Goal: Find specific page/section: Find specific page/section

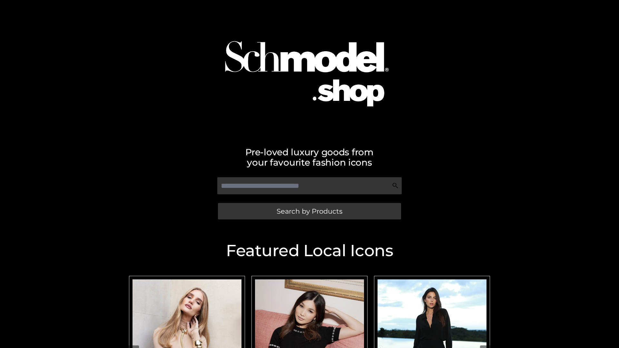
click at [309, 211] on span "Search by Products" at bounding box center [310, 211] width 66 height 7
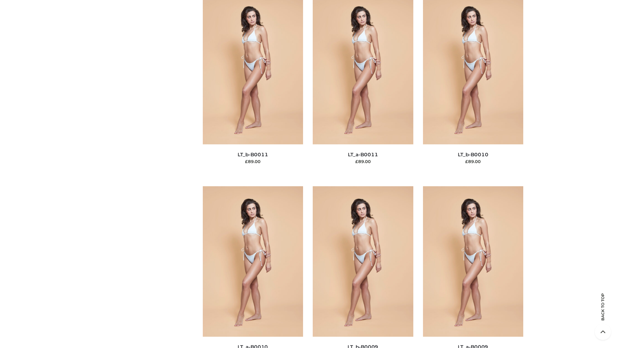
scroll to position [2895, 0]
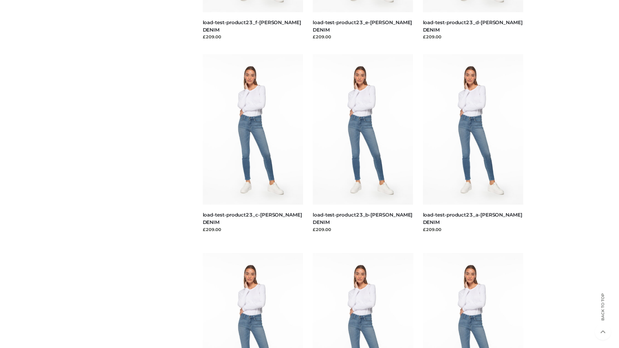
scroll to position [565, 0]
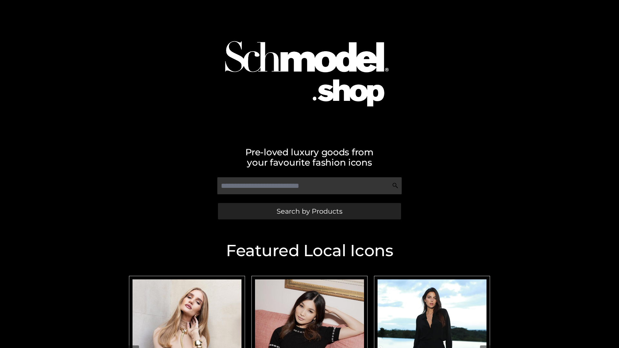
click at [309, 211] on span "Search by Products" at bounding box center [310, 211] width 66 height 7
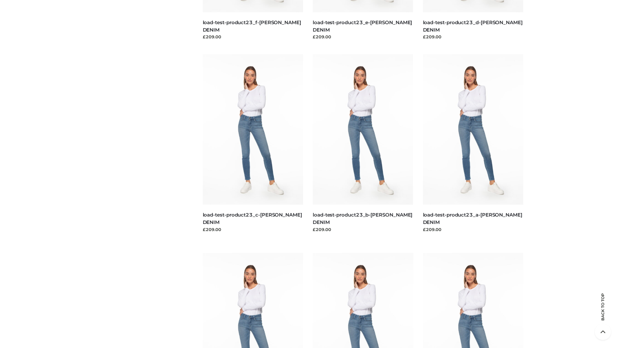
scroll to position [1342, 0]
